Goal: Contribute content: Add original content to the website for others to see

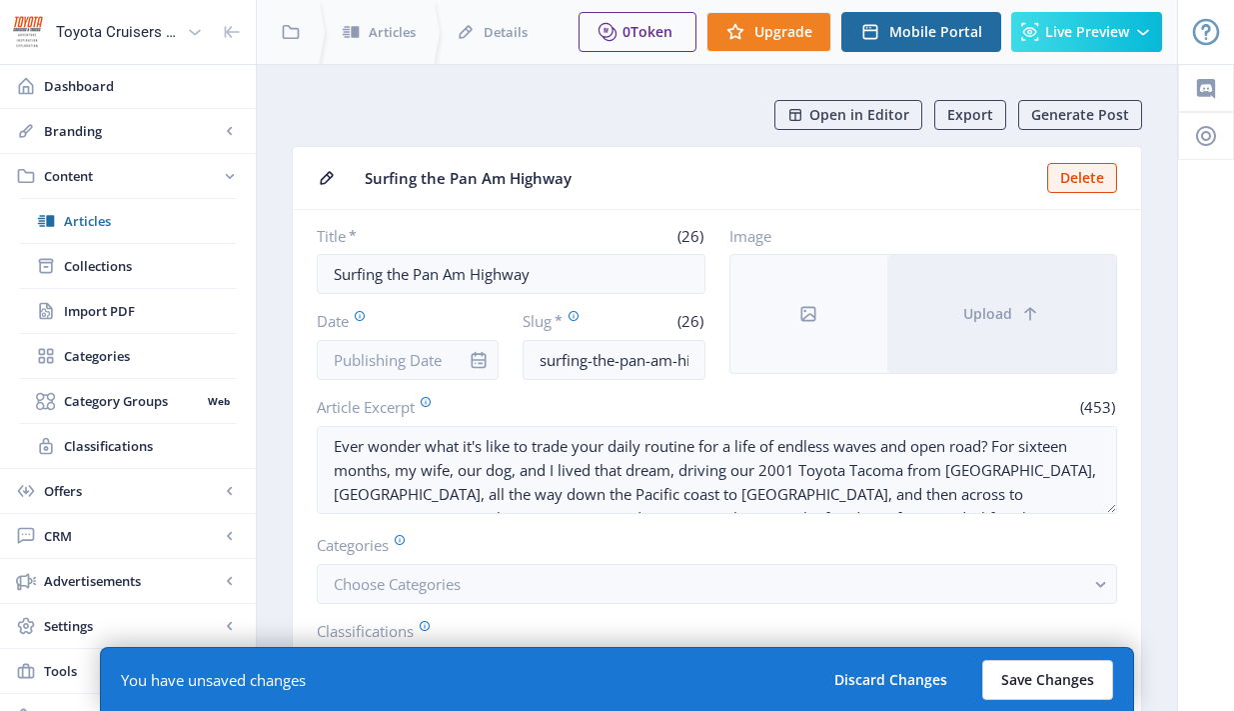
scroll to position [48, 0]
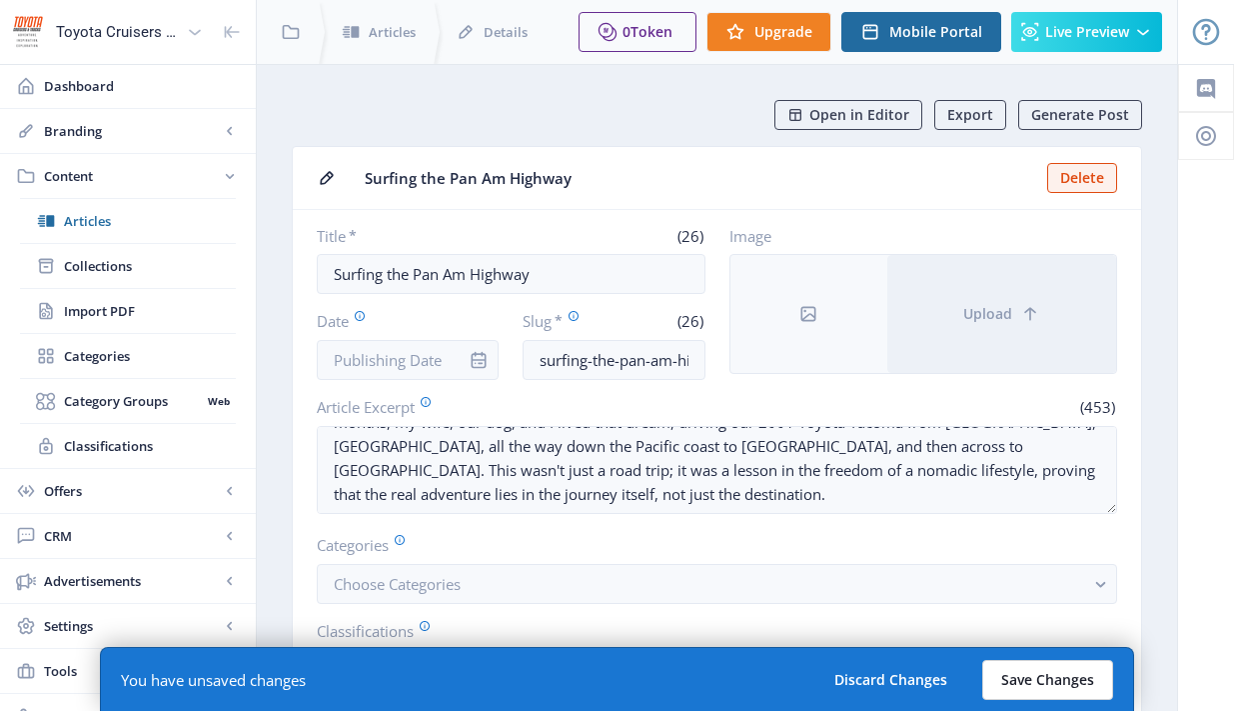
click at [1039, 683] on button "Save Changes" at bounding box center [1048, 680] width 131 height 40
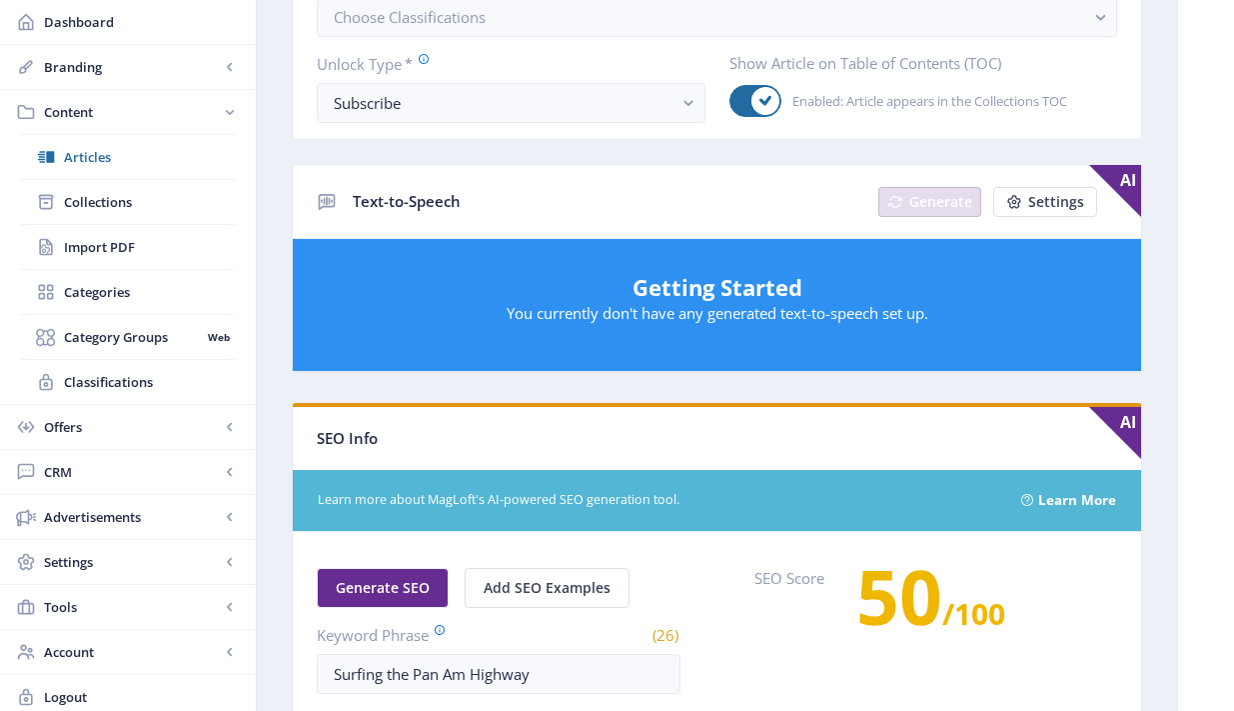
scroll to position [666, 0]
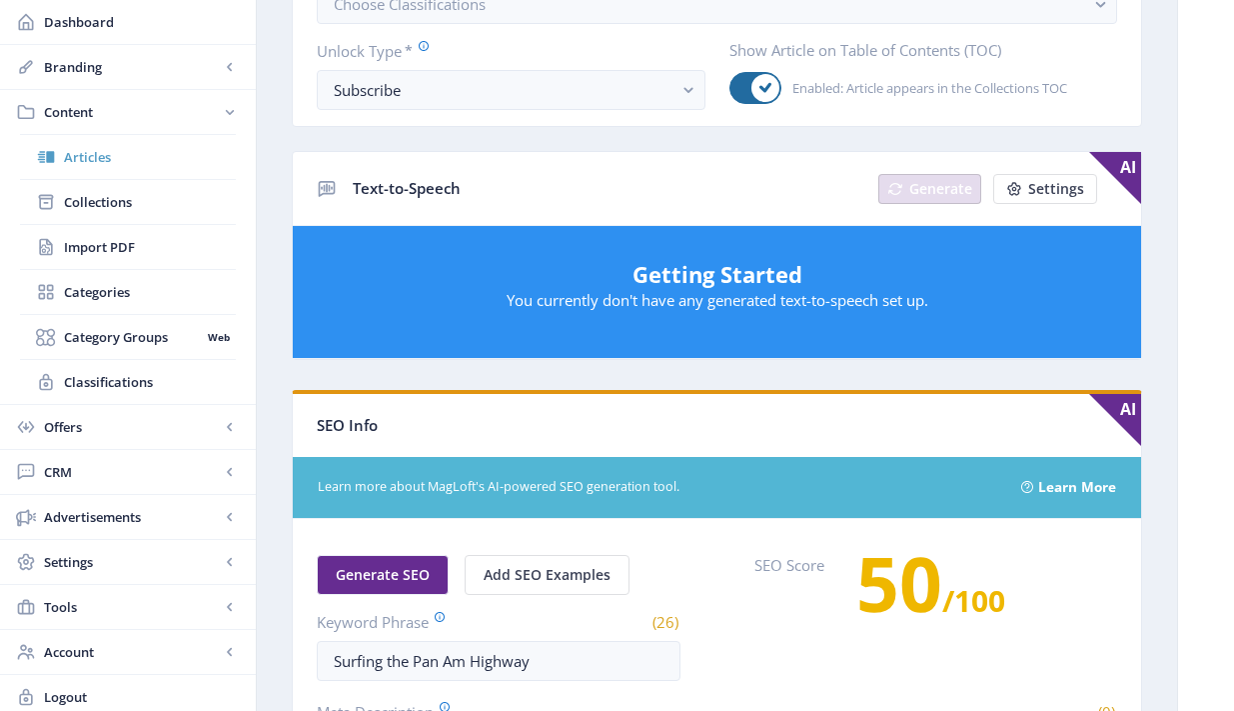
click at [111, 155] on span "Articles" at bounding box center [150, 157] width 172 height 20
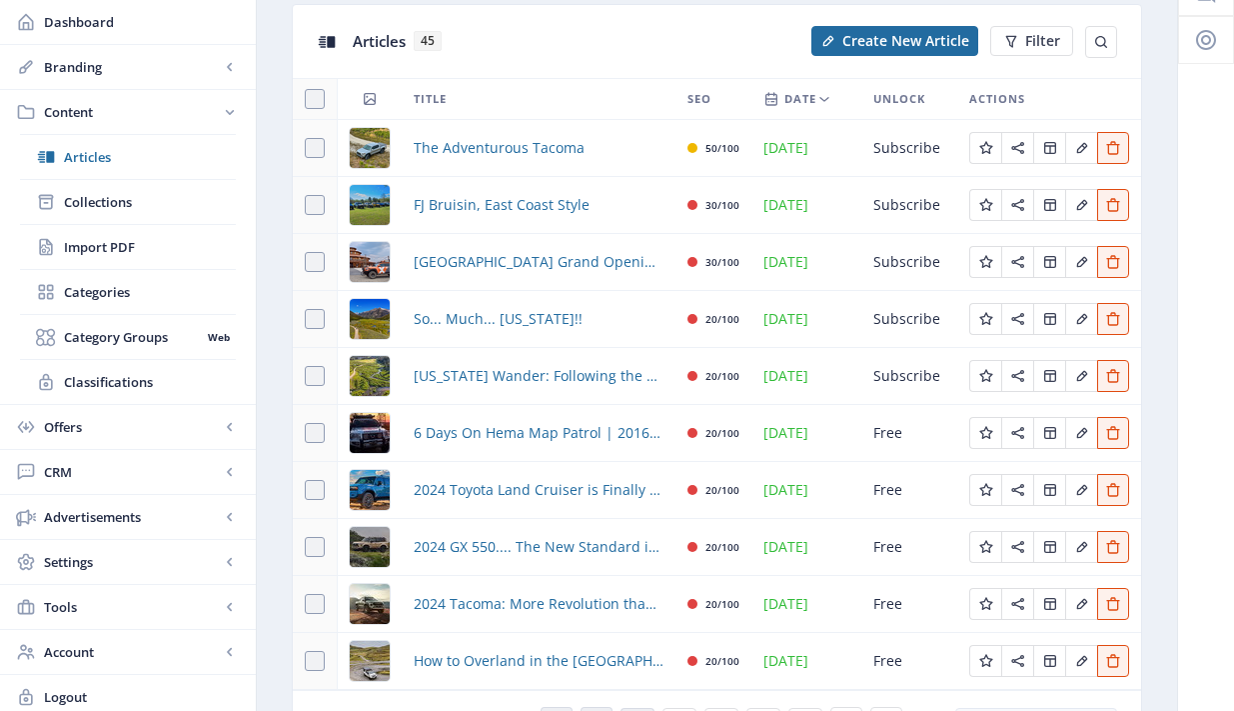
scroll to position [98, 0]
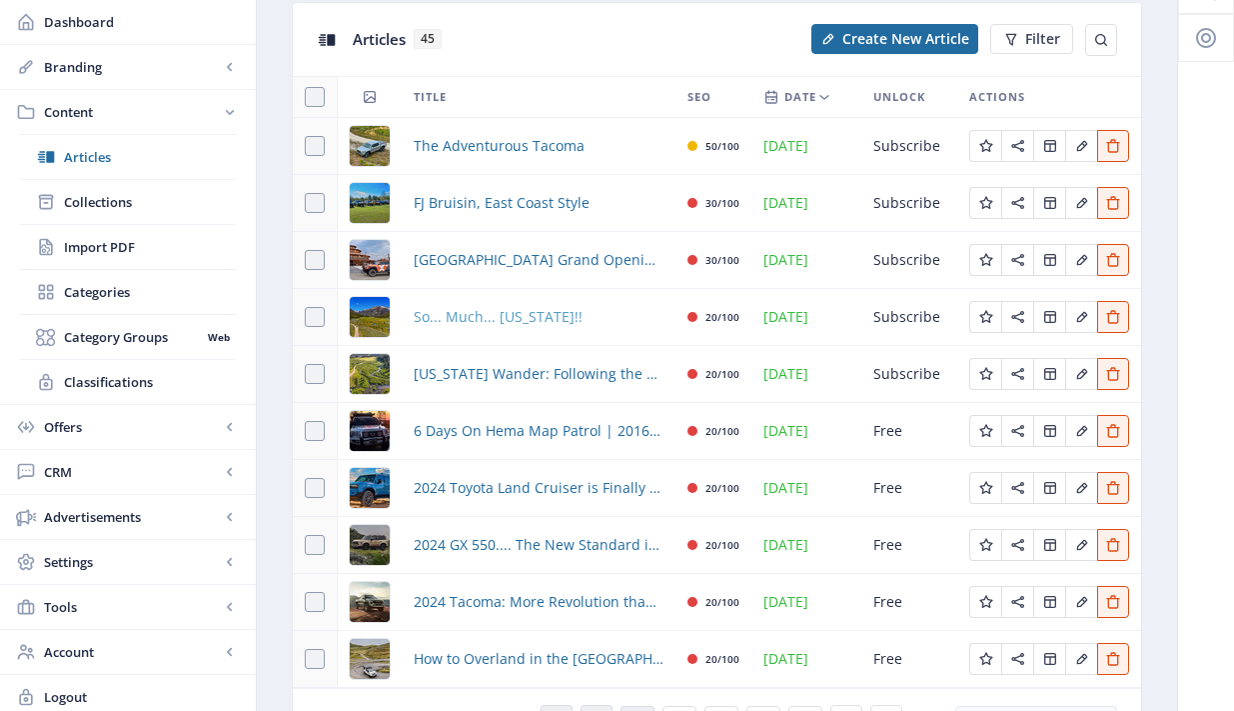
click at [501, 323] on span "So... Much... Idaho!!" at bounding box center [498, 317] width 169 height 24
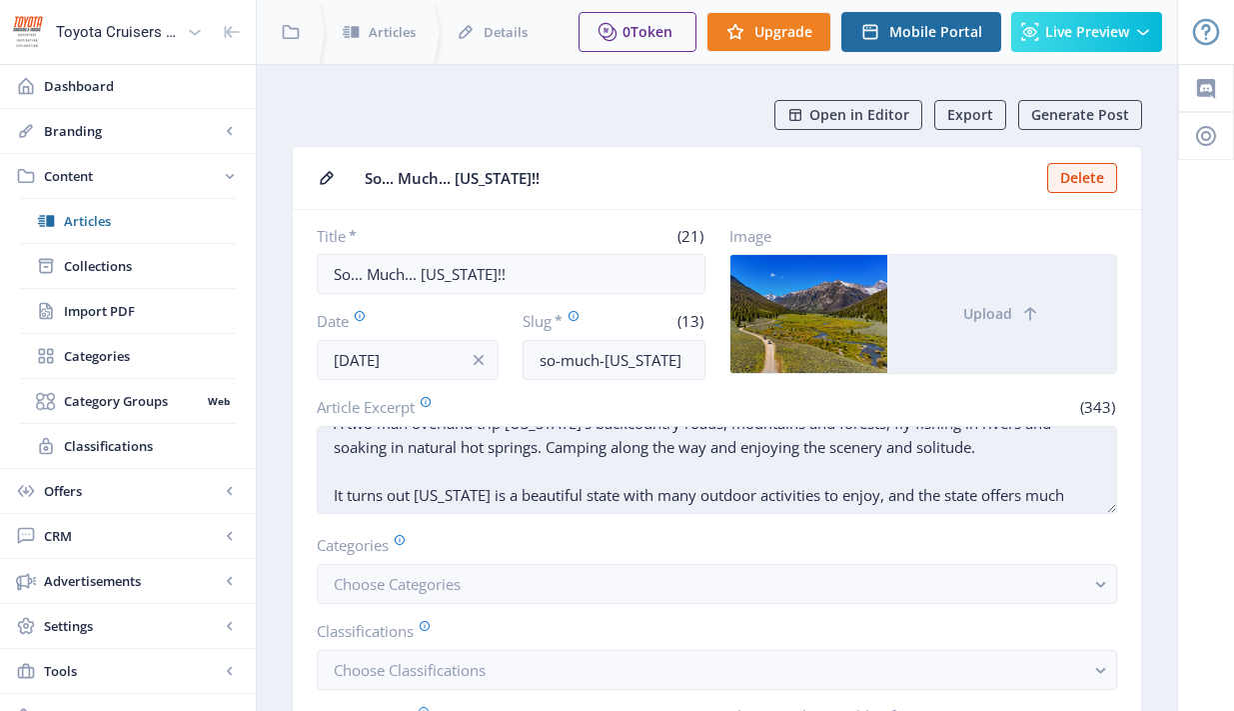
scroll to position [57, 0]
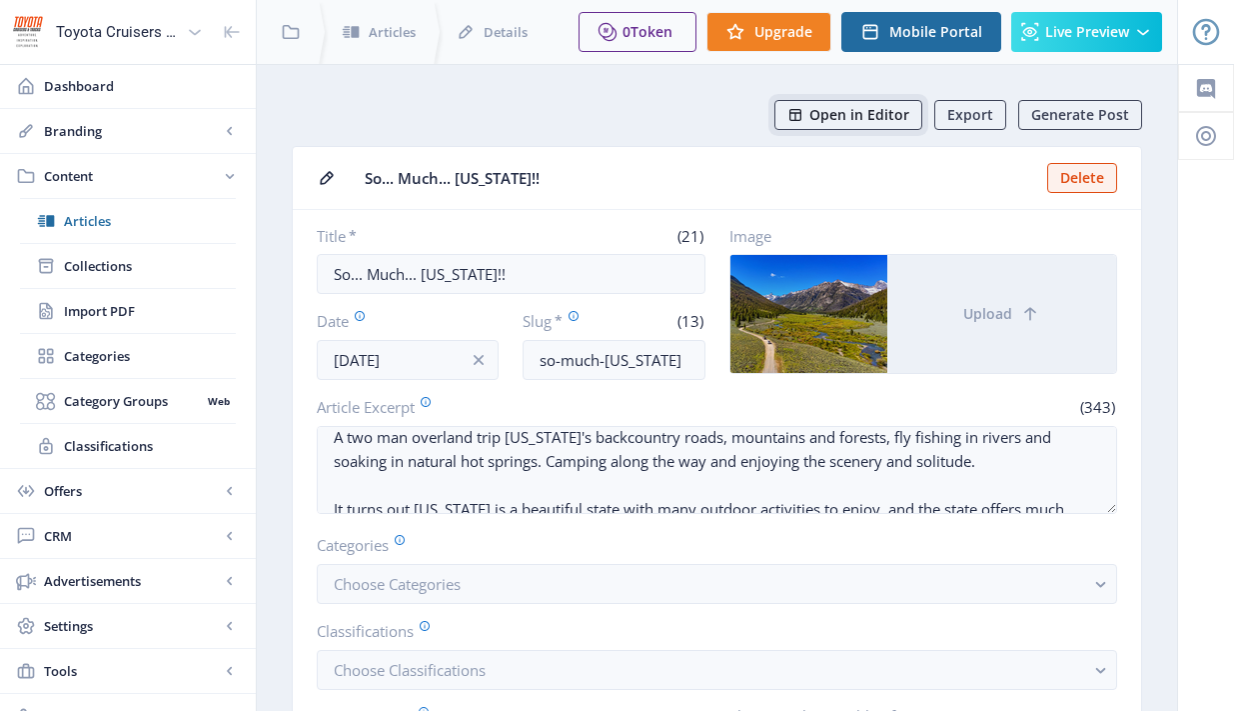
click at [869, 107] on span "Open in Editor" at bounding box center [860, 115] width 100 height 16
click at [88, 220] on span "Articles" at bounding box center [150, 221] width 172 height 20
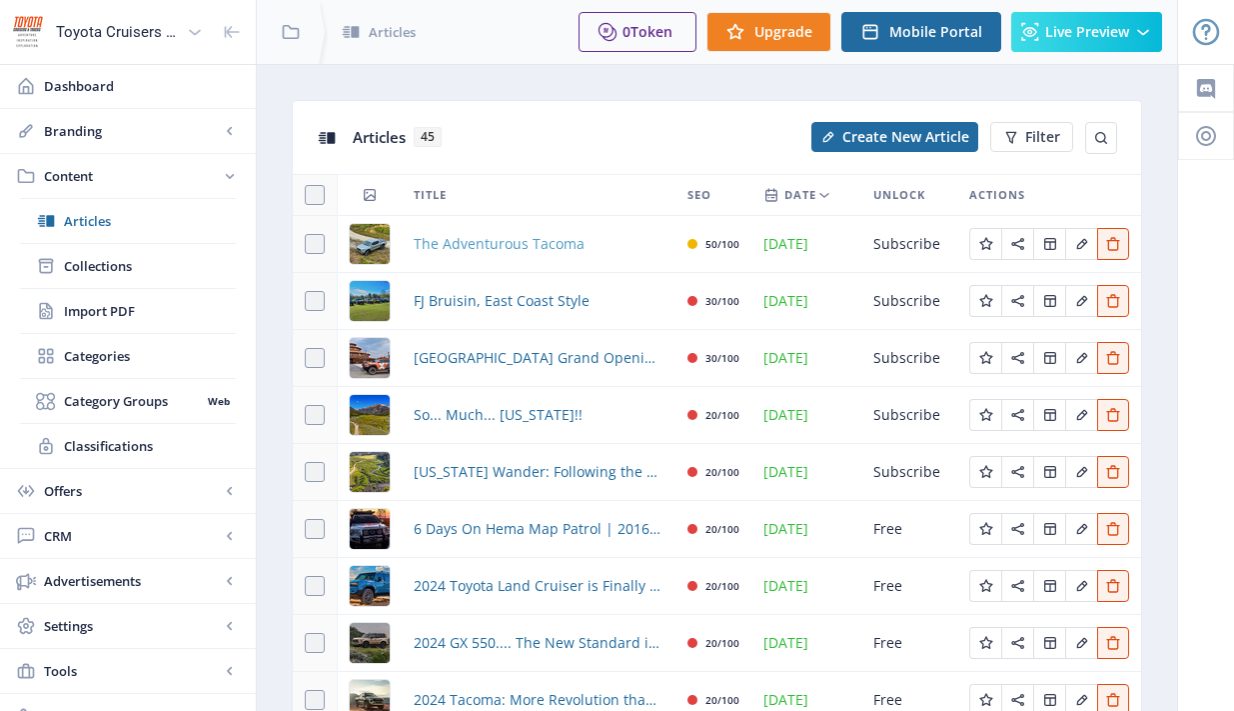
click at [494, 242] on span "The Adventurous Tacoma" at bounding box center [499, 244] width 171 height 24
click at [508, 242] on span "The Adventurous Tacoma" at bounding box center [499, 244] width 171 height 24
click at [469, 234] on span "The Adventurous Tacoma" at bounding box center [499, 244] width 171 height 24
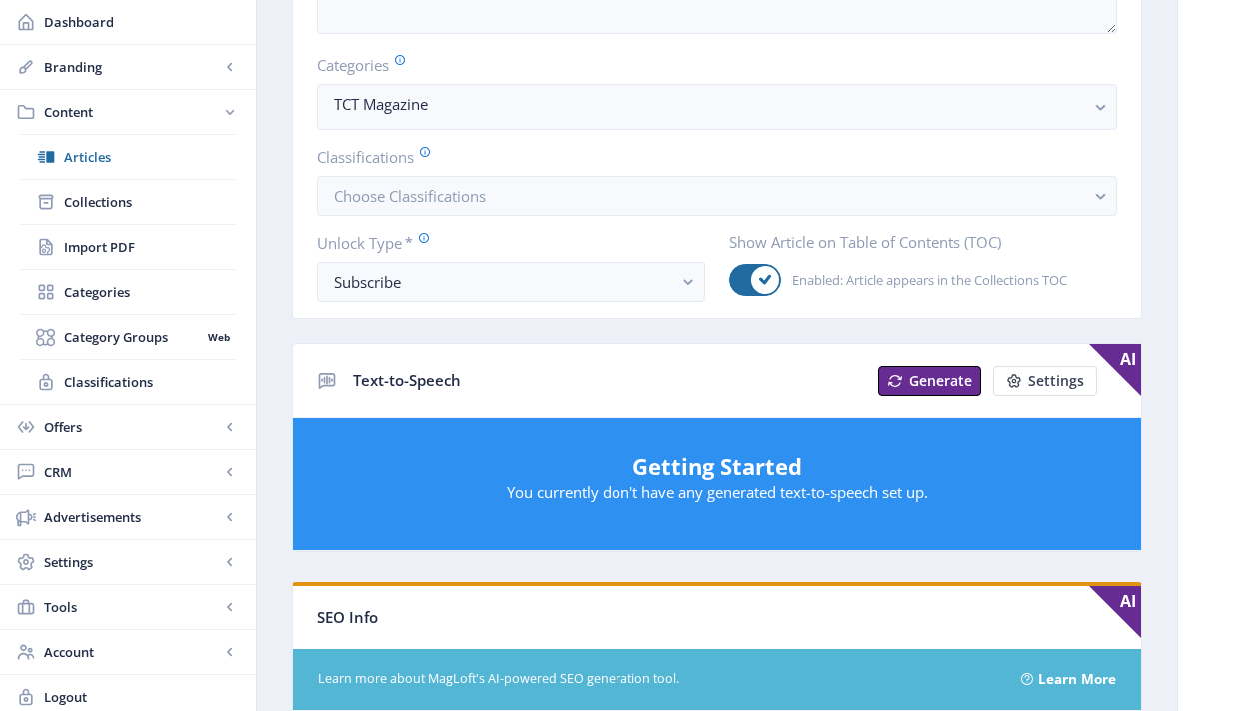
scroll to position [484, 0]
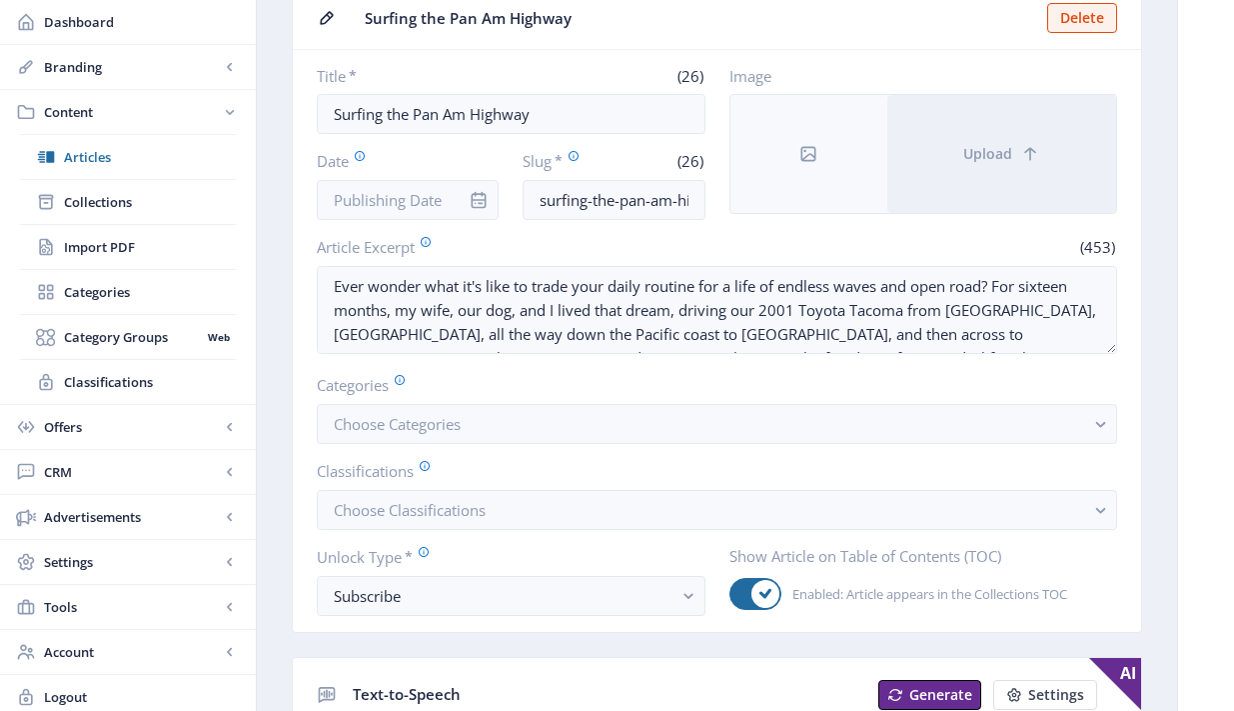
scroll to position [158, 0]
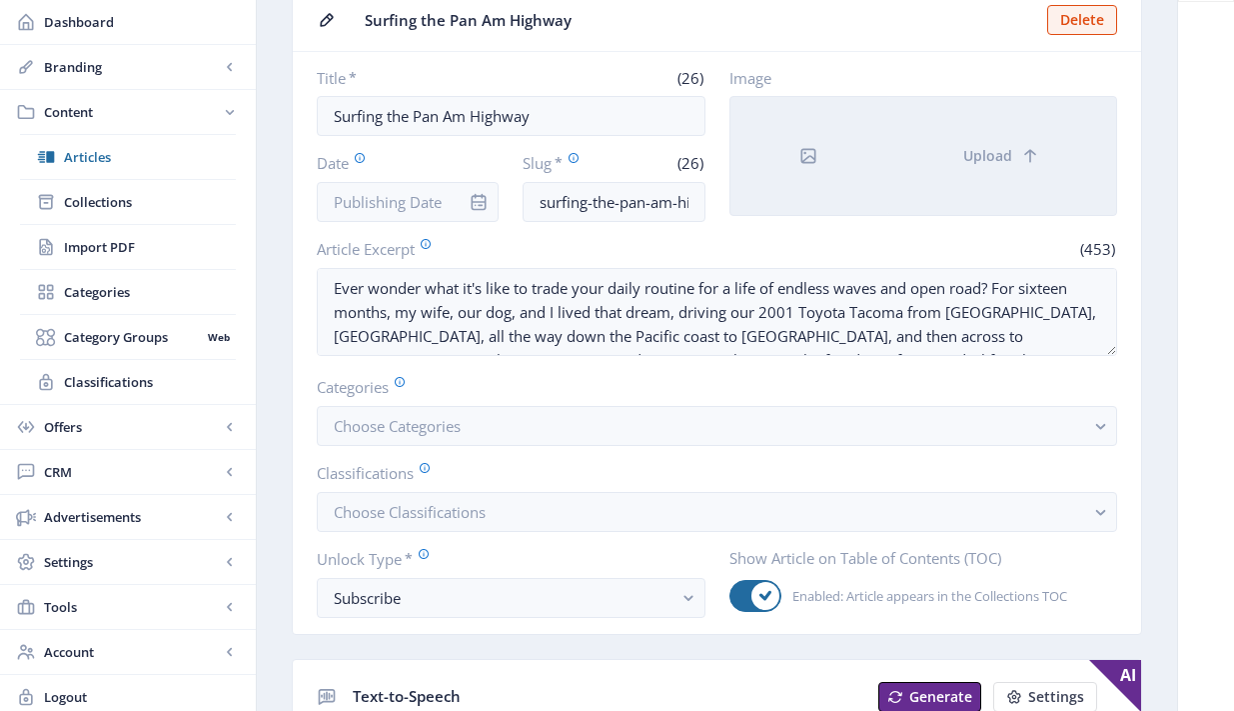
click at [834, 161] on div at bounding box center [809, 156] width 157 height 118
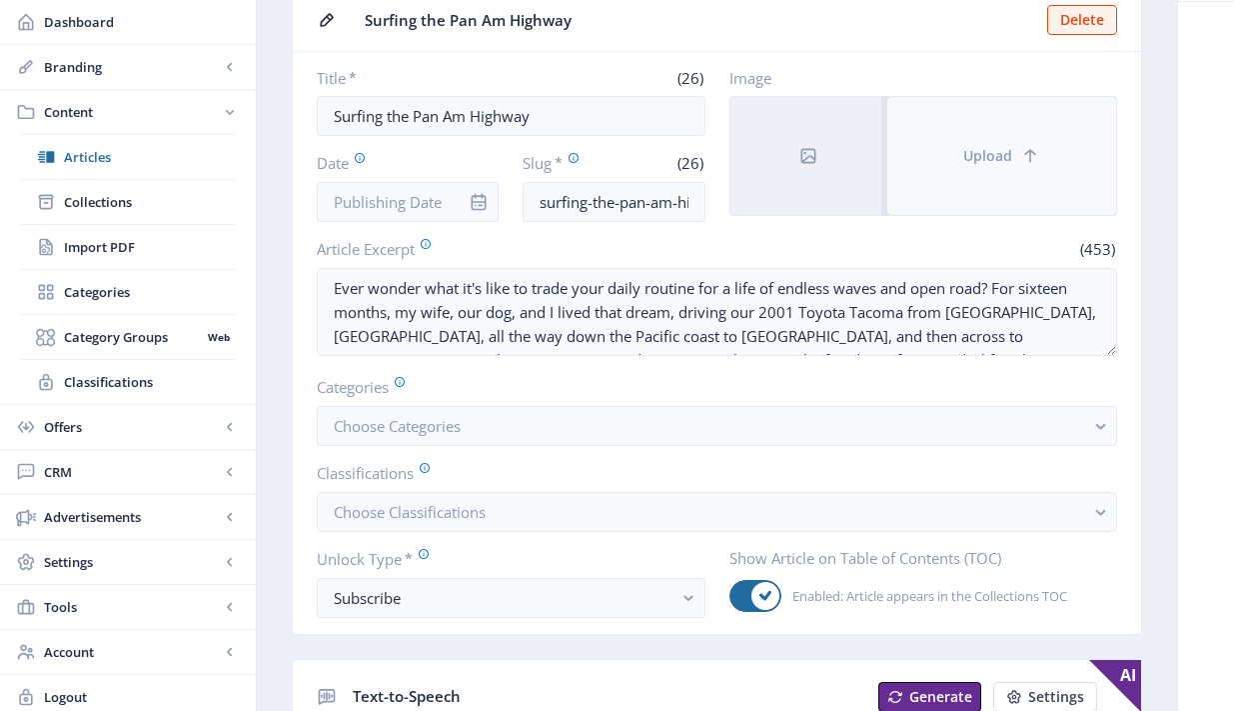
click at [976, 148] on span "Upload" at bounding box center [988, 156] width 49 height 16
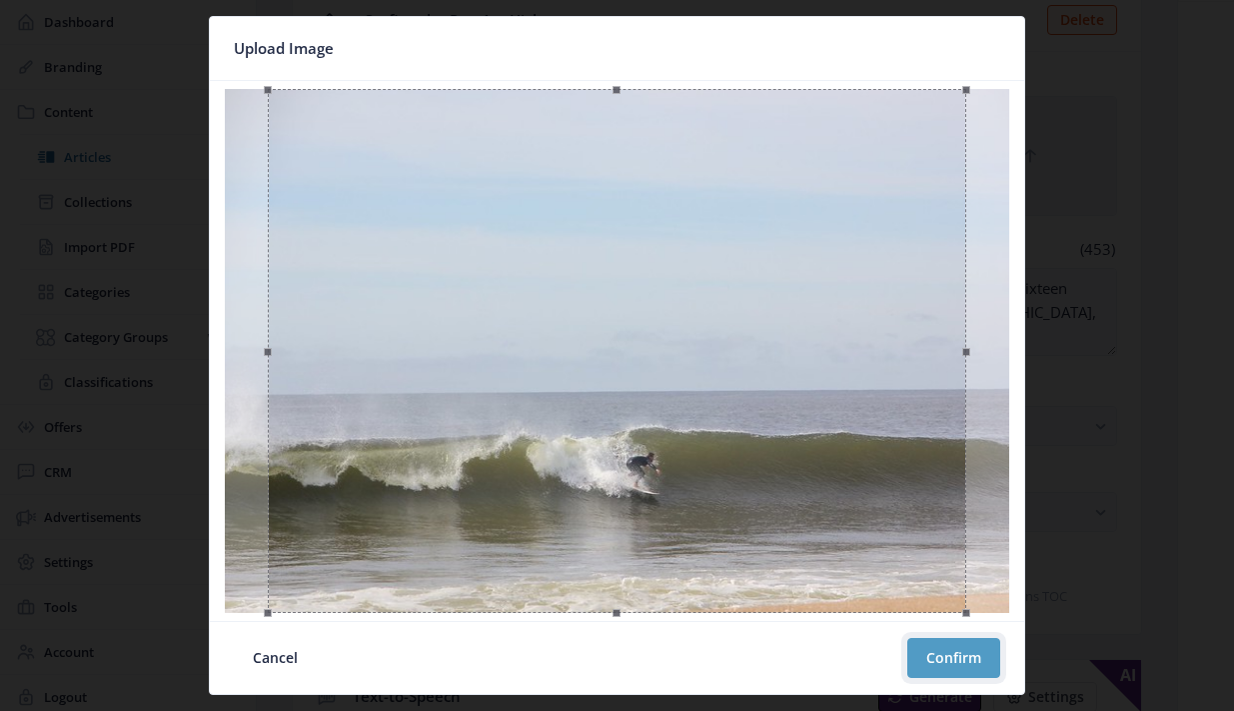
click at [978, 659] on button "Confirm" at bounding box center [954, 658] width 93 height 40
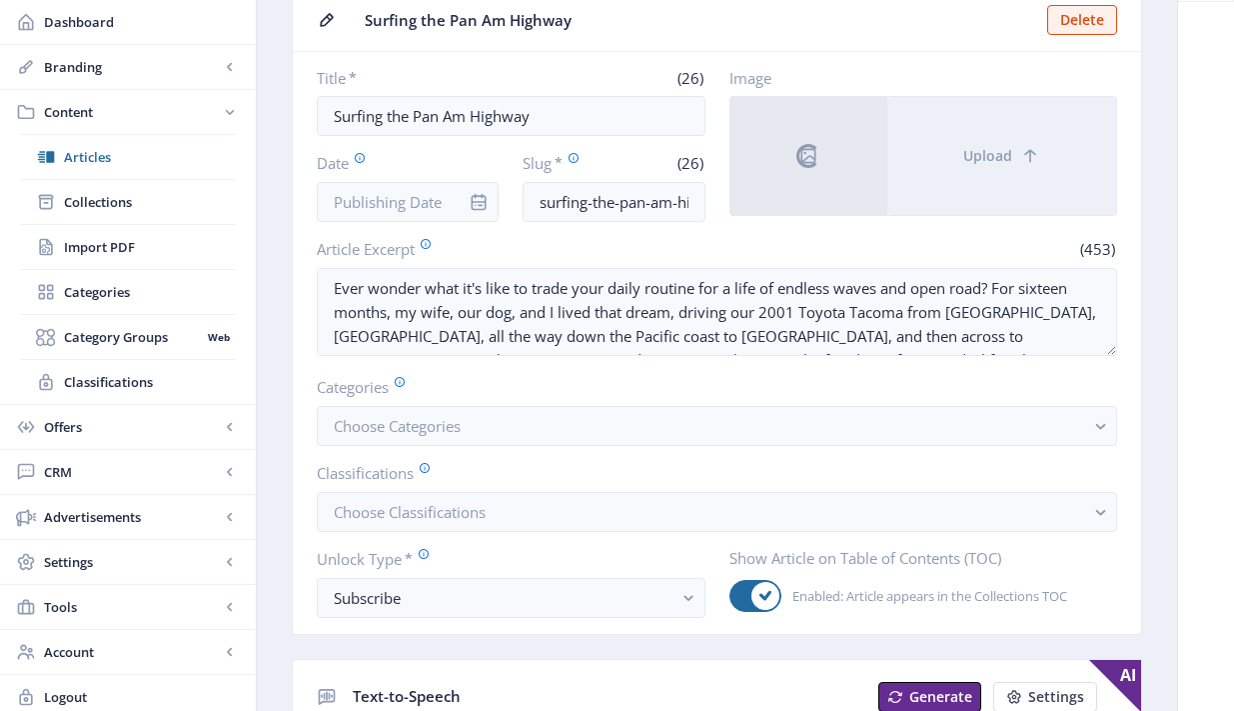
click at [478, 201] on icon "info" at bounding box center [479, 202] width 15 height 17
click at [439, 201] on input "Date" at bounding box center [408, 202] width 182 height 40
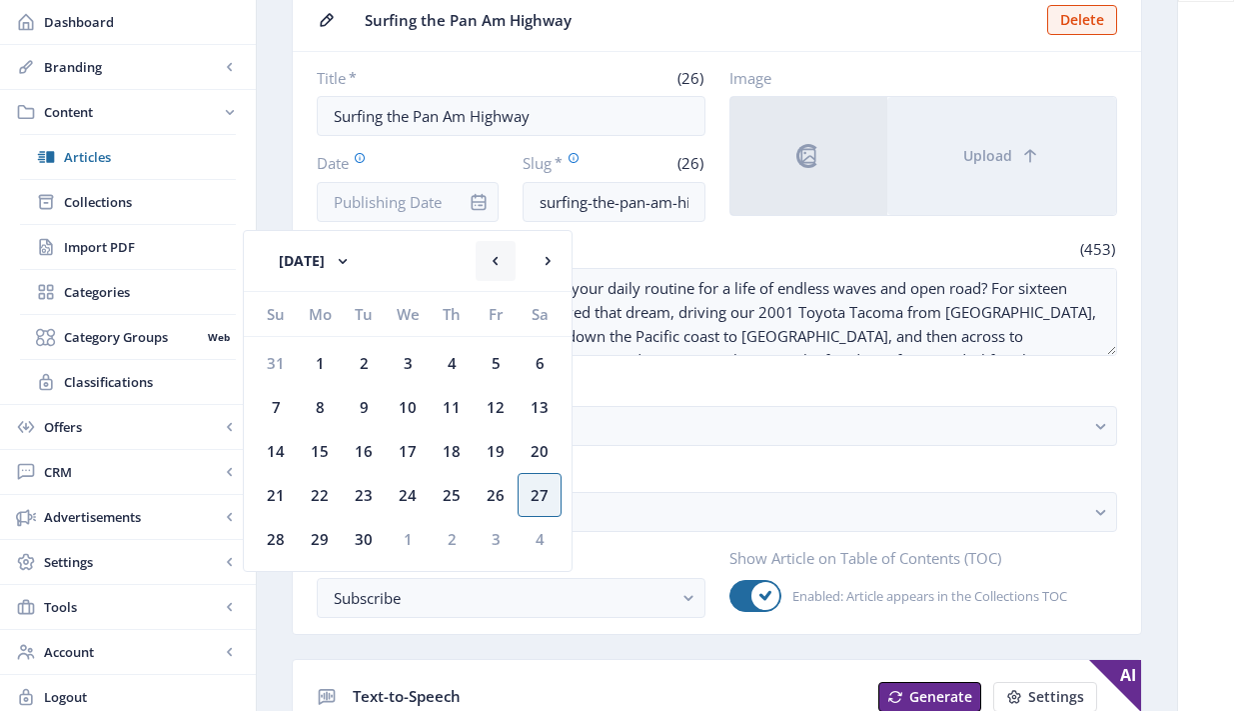
click at [500, 259] on rect at bounding box center [496, 261] width 20 height 20
click at [489, 356] on div "1" at bounding box center [496, 363] width 44 height 44
type input "[DATE]"
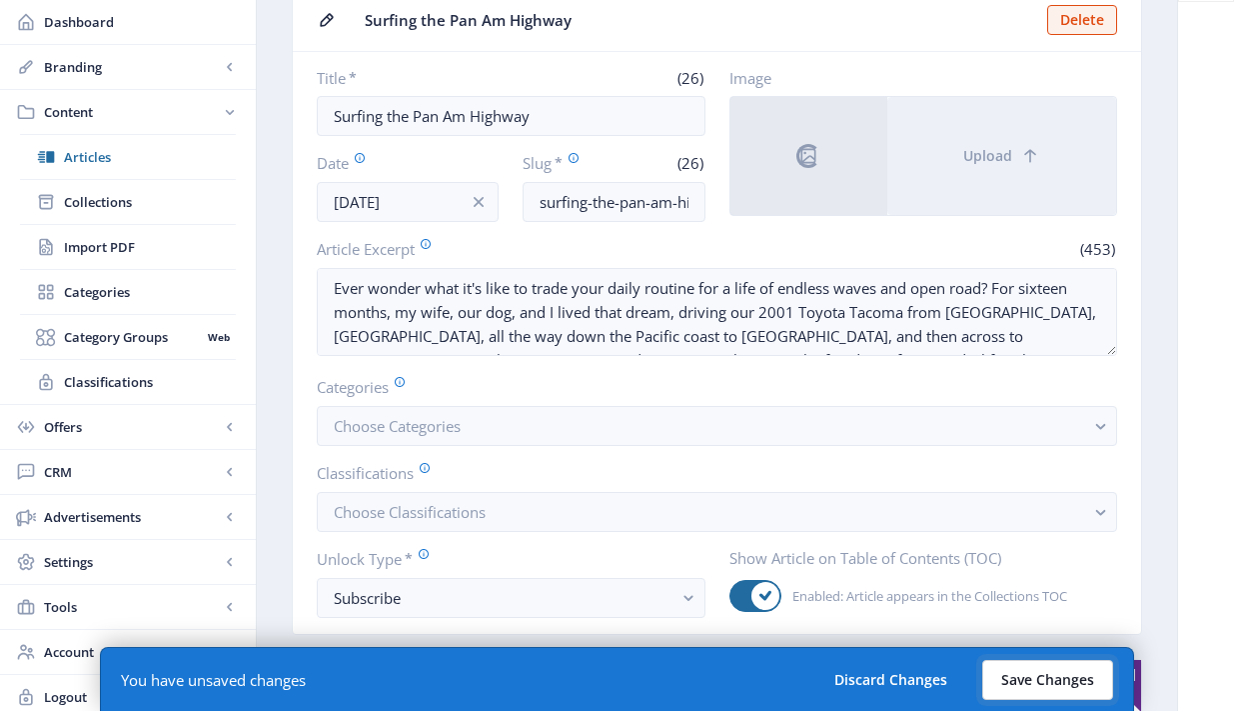
click at [1058, 669] on button "Save Changes" at bounding box center [1048, 680] width 131 height 40
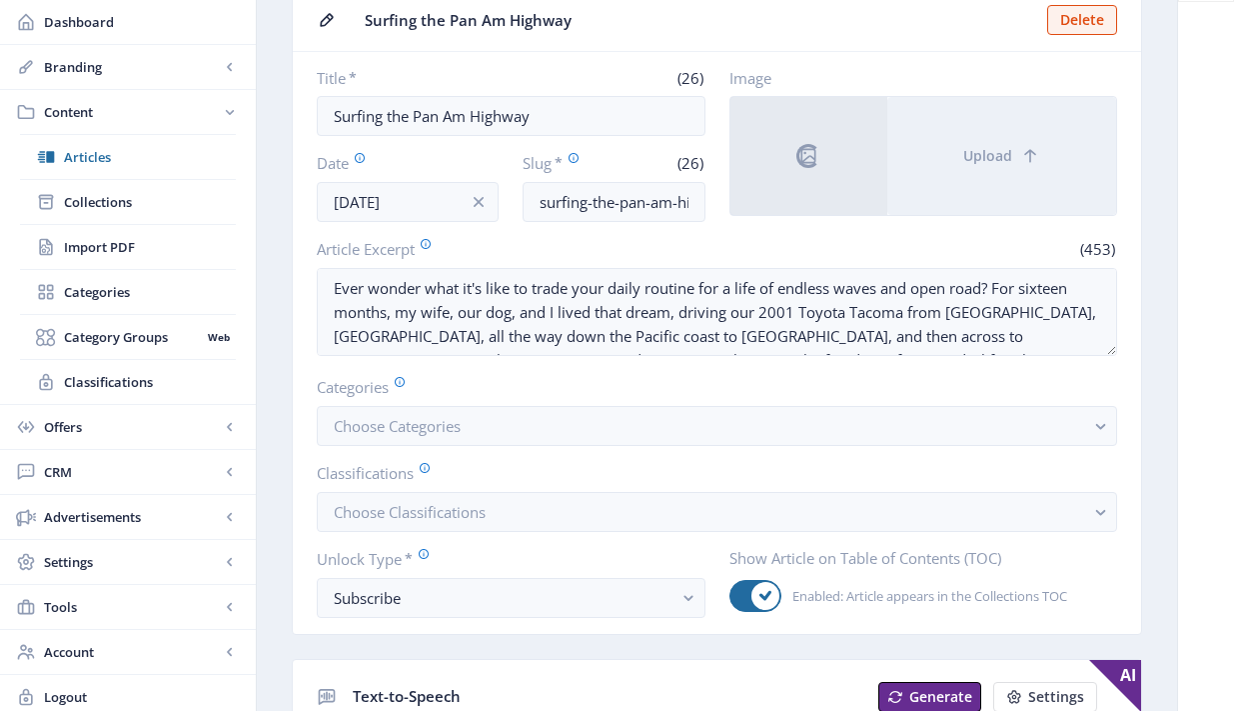
click at [725, 235] on nb-card-body "Title * (26) Surfing the Pan Am Highway Date [DATE] Slug * (26) surfing-the-pan…" at bounding box center [717, 343] width 849 height 582
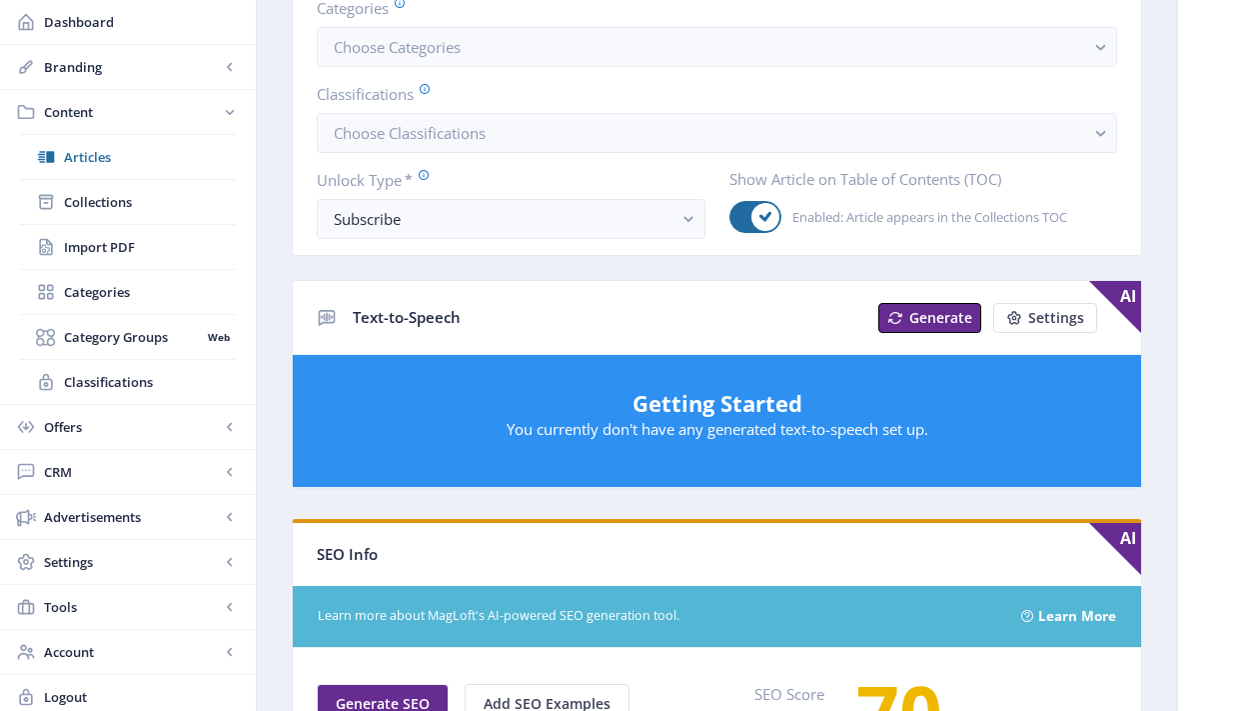
scroll to position [0, 0]
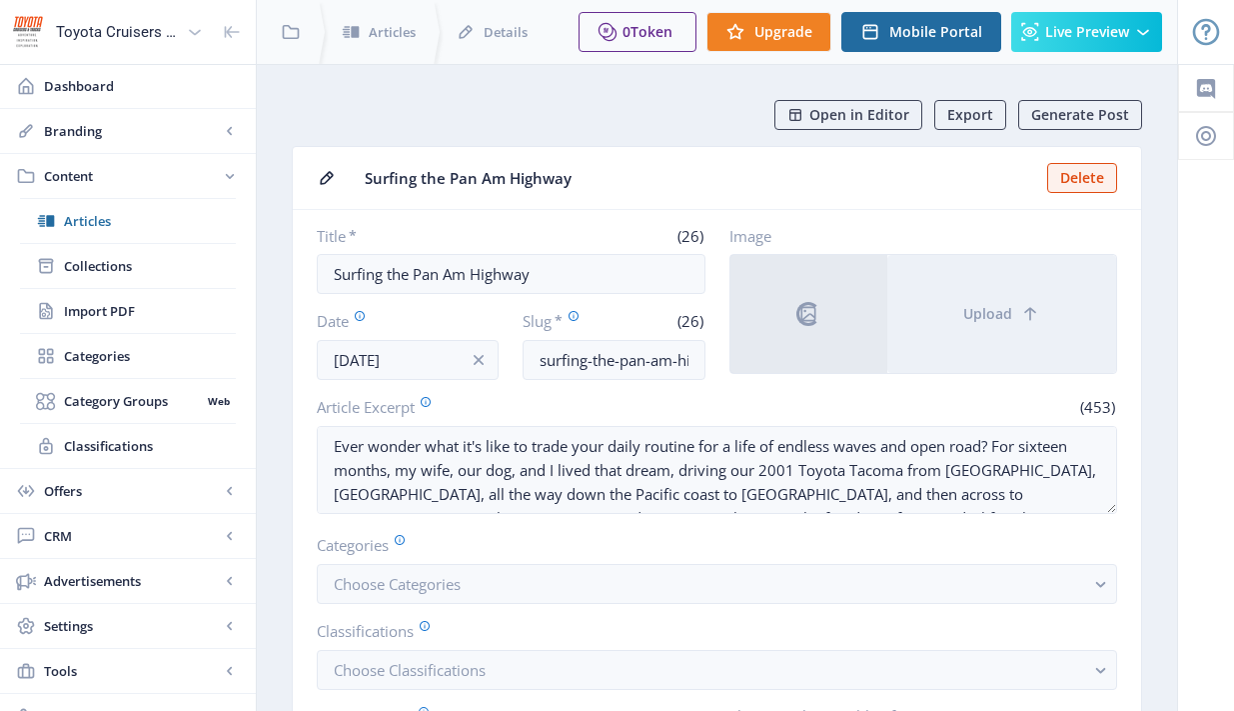
click at [737, 197] on nb-card-header "Surfing the Pan Am Highway Delete" at bounding box center [717, 178] width 849 height 63
click at [800, 304] on nb-spinner at bounding box center [809, 314] width 157 height 118
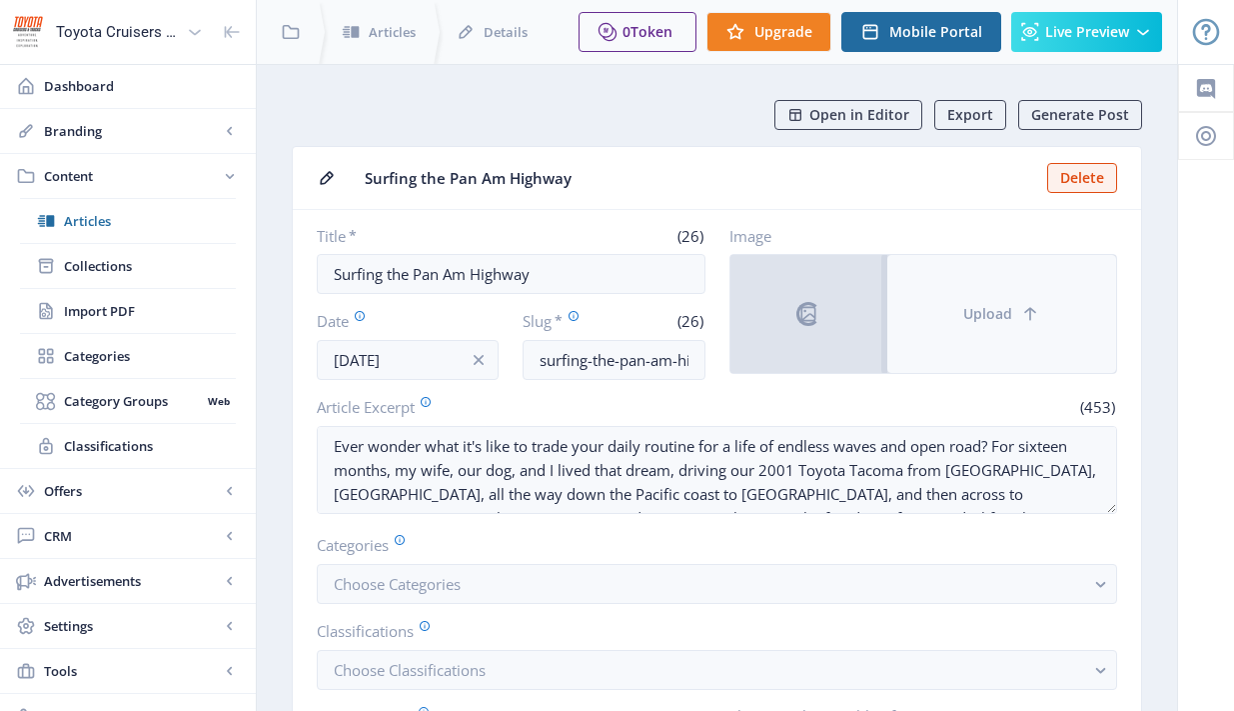
click at [972, 306] on span "Upload" at bounding box center [988, 314] width 49 height 16
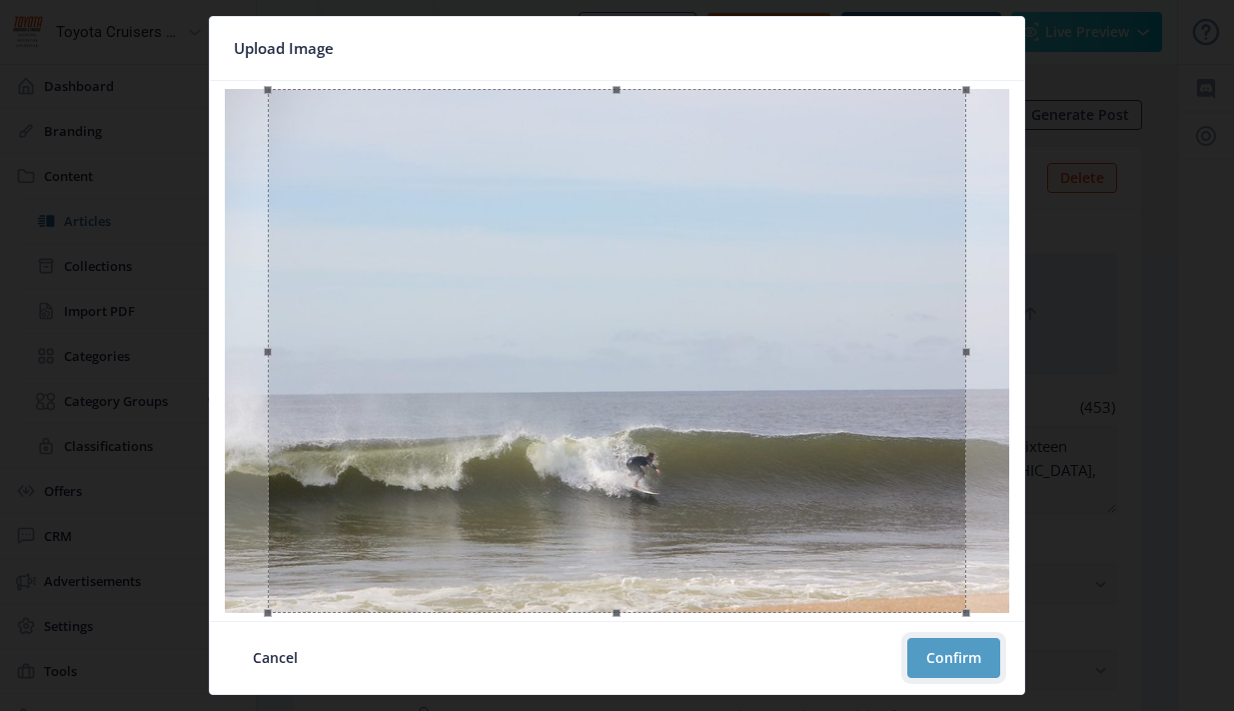
click at [965, 651] on button "Confirm" at bounding box center [954, 658] width 93 height 40
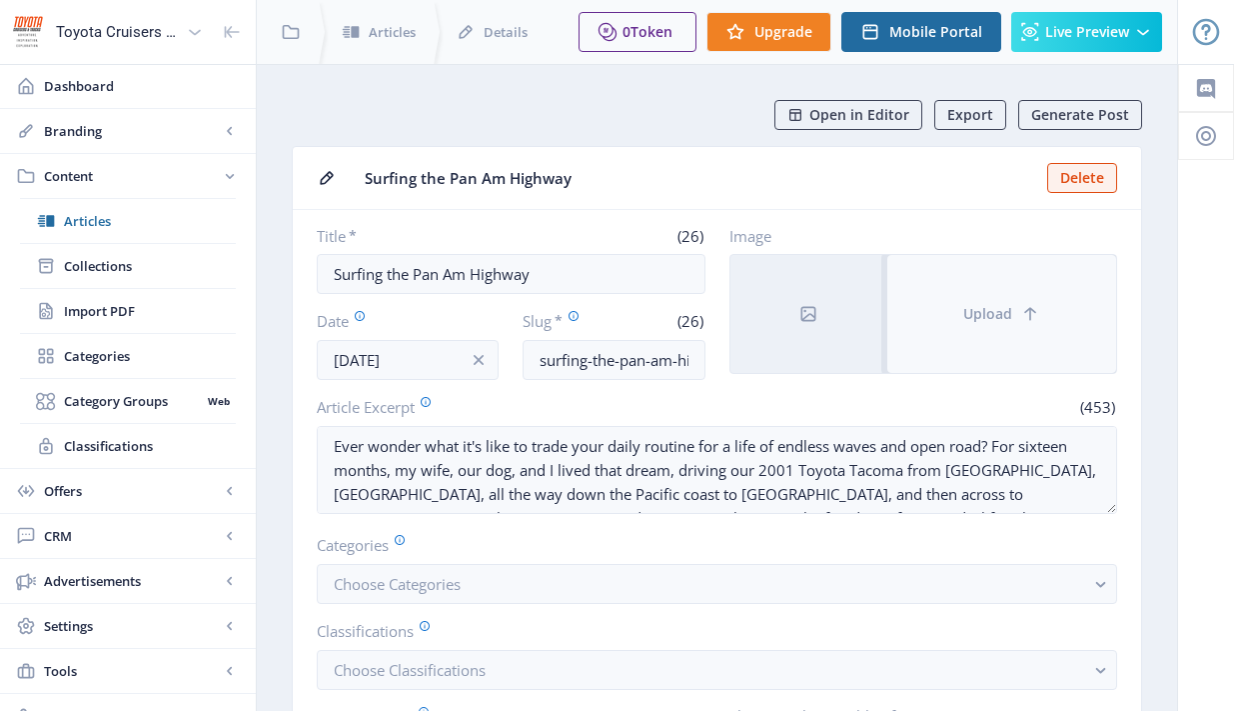
click at [1002, 334] on button "Upload" at bounding box center [1002, 314] width 229 height 118
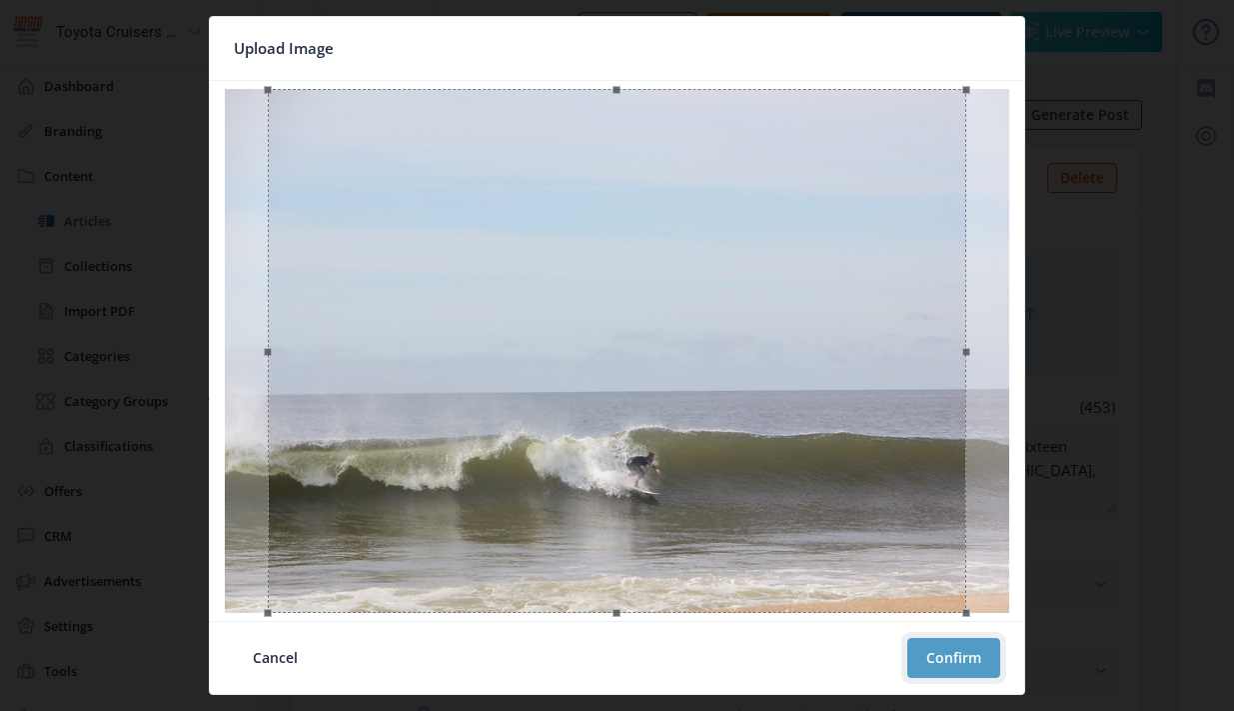
click at [952, 673] on button "Confirm" at bounding box center [954, 658] width 93 height 40
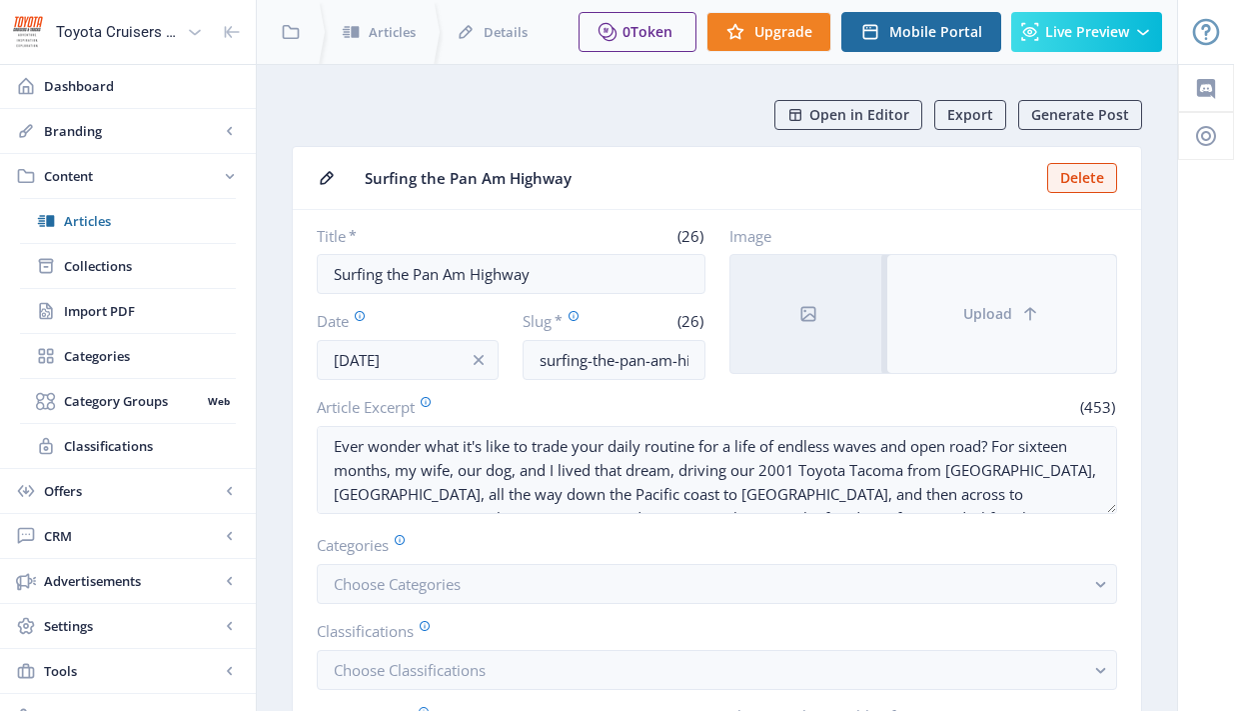
click at [964, 327] on button "Upload" at bounding box center [1002, 314] width 229 height 118
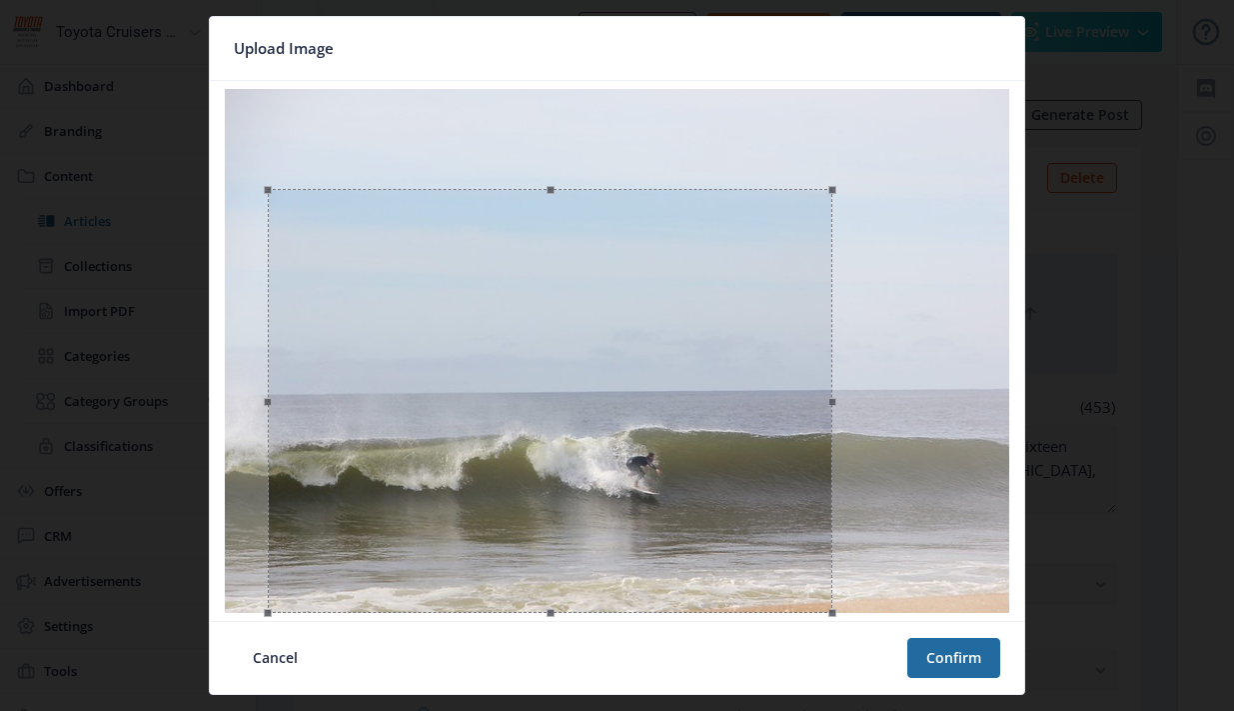
drag, startPoint x: 618, startPoint y: 90, endPoint x: 627, endPoint y: 189, distance: 99.4
click at [627, 189] on span at bounding box center [550, 189] width 543 height 22
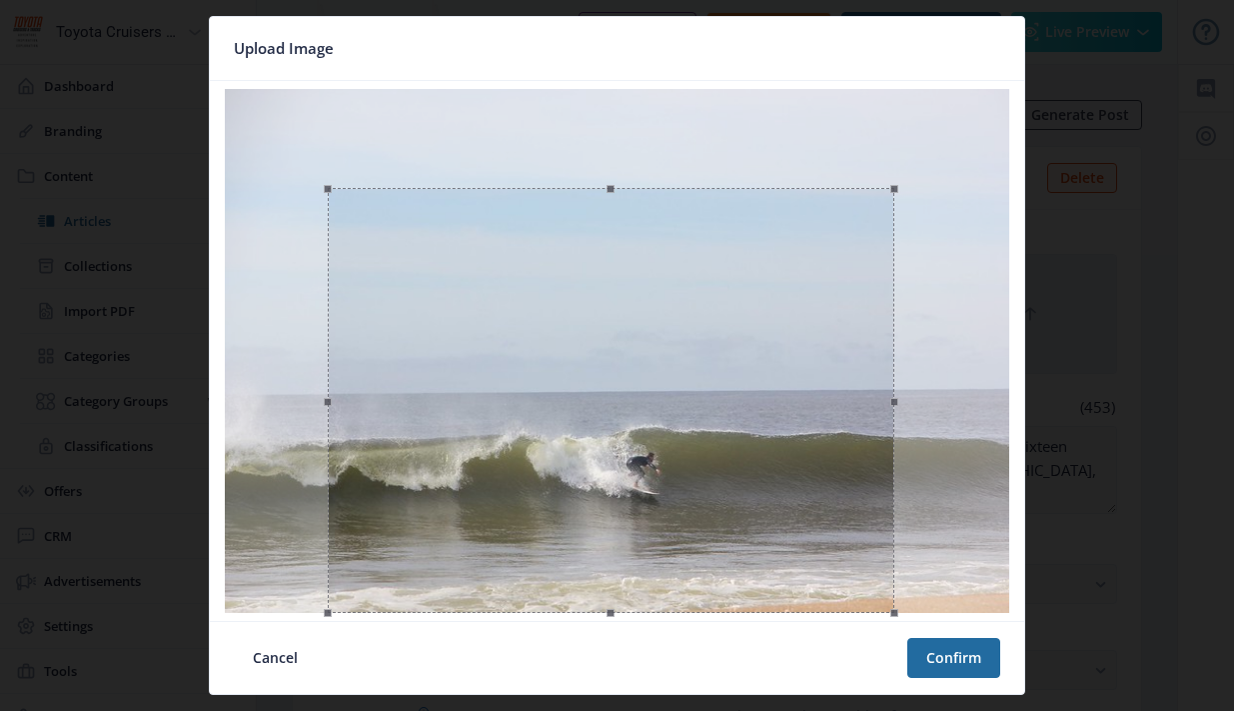
drag, startPoint x: 624, startPoint y: 226, endPoint x: 684, endPoint y: 231, distance: 60.2
click at [684, 231] on div at bounding box center [611, 400] width 567 height 425
click at [976, 663] on button "Confirm" at bounding box center [954, 658] width 93 height 40
